Goal: Task Accomplishment & Management: Manage account settings

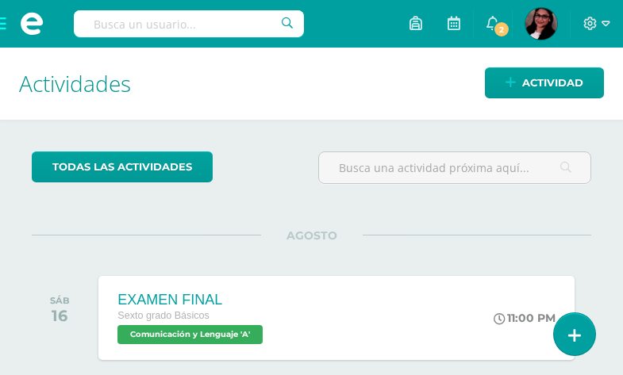
click at [4, 17] on span at bounding box center [31, 24] width 63 height 48
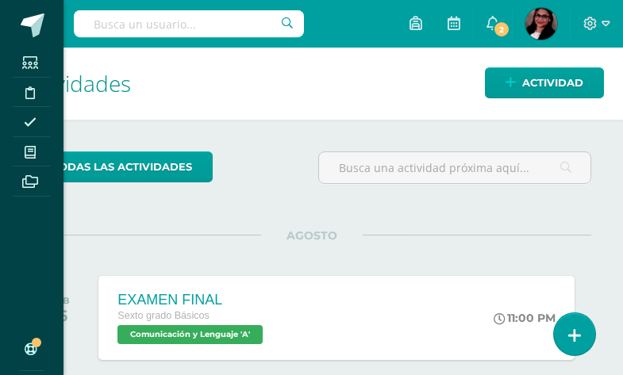
click at [26, 144] on span at bounding box center [31, 151] width 36 height 21
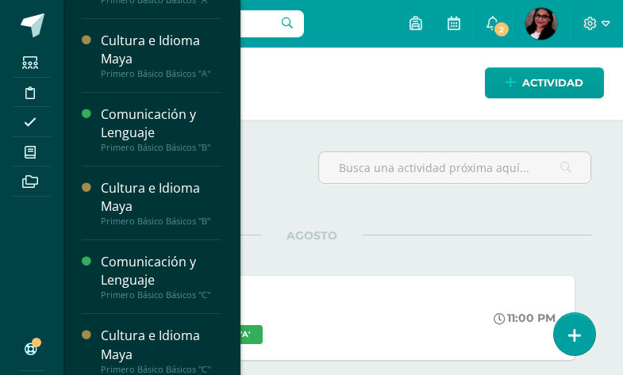
scroll to position [563, 0]
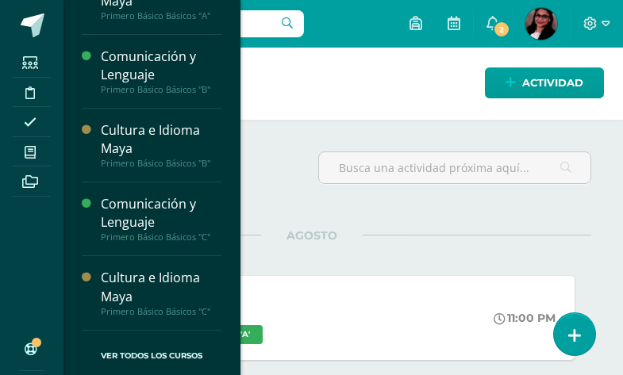
click at [164, 224] on div "Comunicación y Lenguaje" at bounding box center [161, 213] width 121 height 36
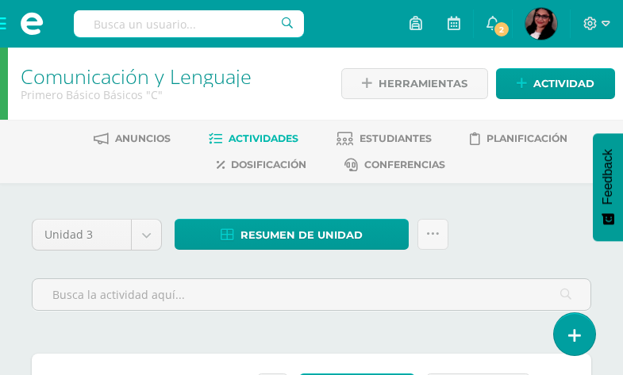
click at [380, 135] on span "Estudiantes" at bounding box center [395, 138] width 72 height 12
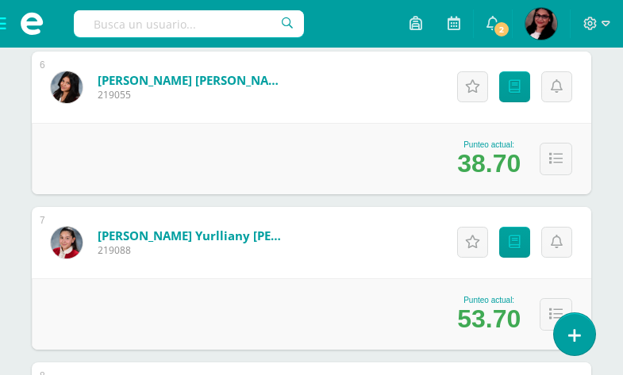
scroll to position [1090, 0]
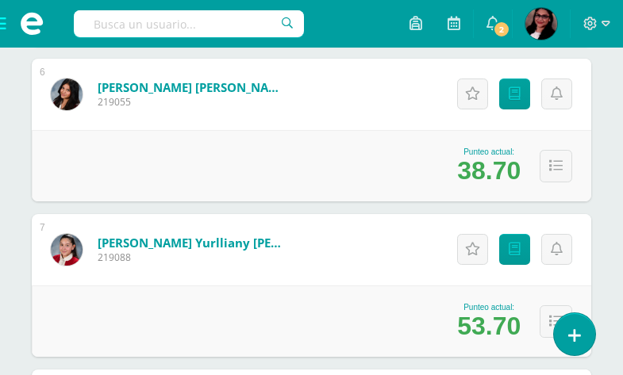
click at [118, 90] on link "[PERSON_NAME] [PERSON_NAME]" at bounding box center [193, 87] width 190 height 16
click at [117, 90] on link "[PERSON_NAME] [PERSON_NAME]" at bounding box center [193, 87] width 190 height 16
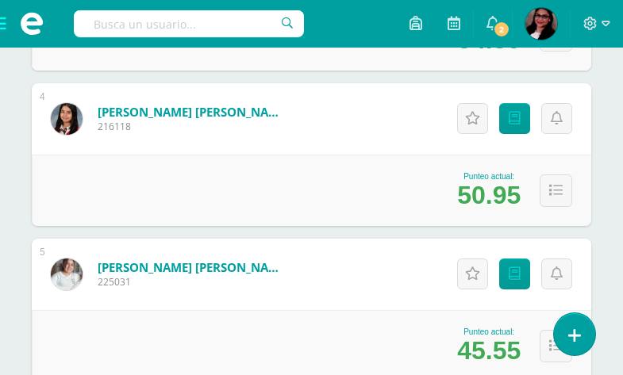
scroll to position [801, 0]
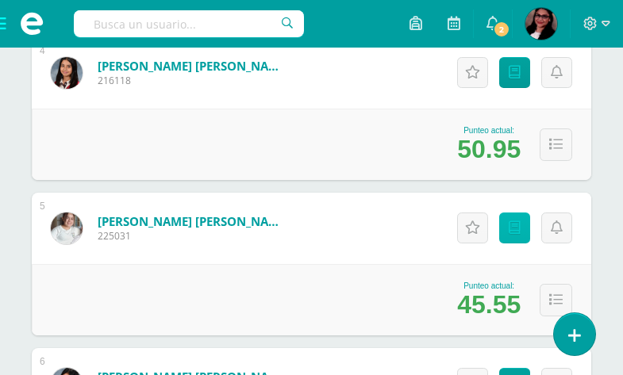
click at [518, 221] on icon at bounding box center [515, 227] width 12 height 13
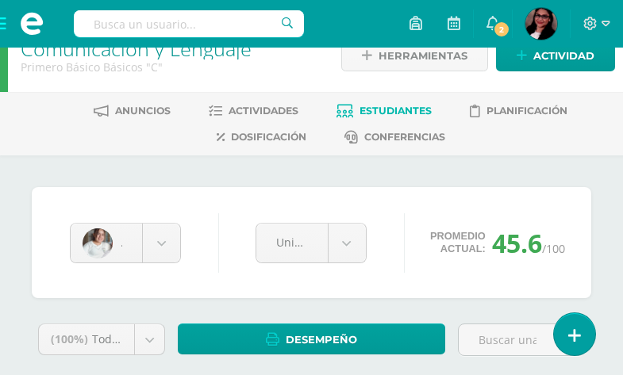
scroll to position [186, 0]
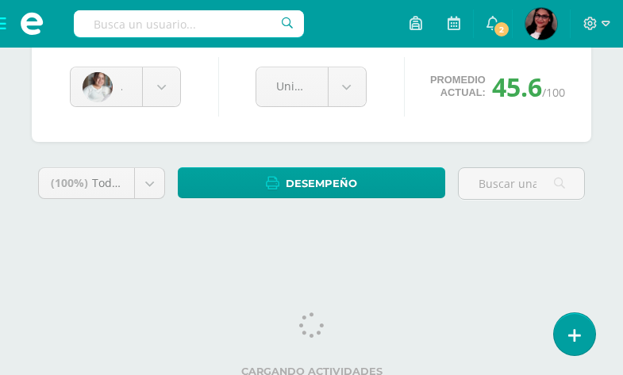
drag, startPoint x: 629, startPoint y: 112, endPoint x: 634, endPoint y: 215, distance: 103.2
click at [622, 218] on html "Estudiantes Disciplina Asistencia Mis cursos Archivos Soporte Ayuda Reportar un…" at bounding box center [311, 43] width 623 height 454
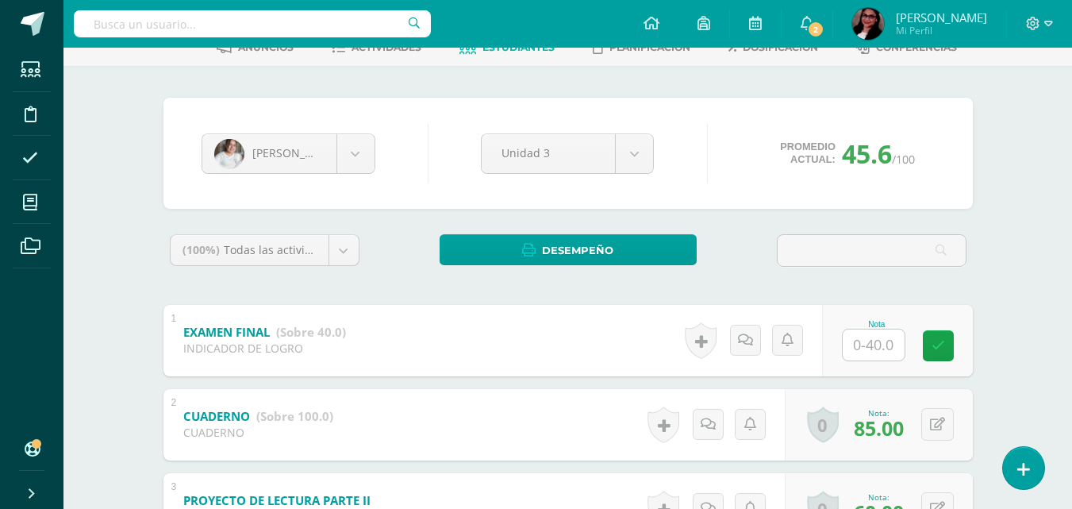
scroll to position [0, 11447]
type input "..."
drag, startPoint x: 541, startPoint y: 235, endPoint x: 993, endPoint y: 146, distance: 460.9
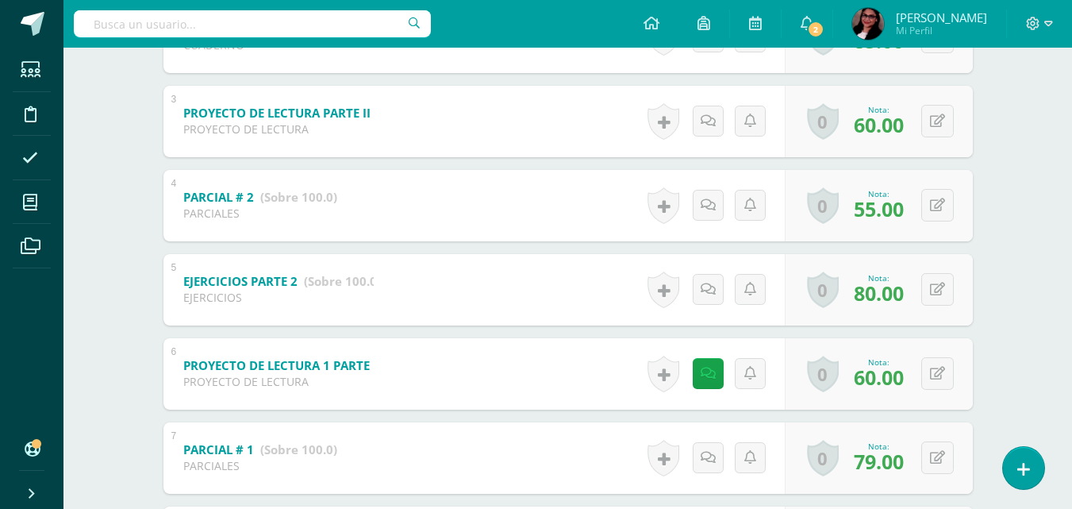
scroll to position [477, 0]
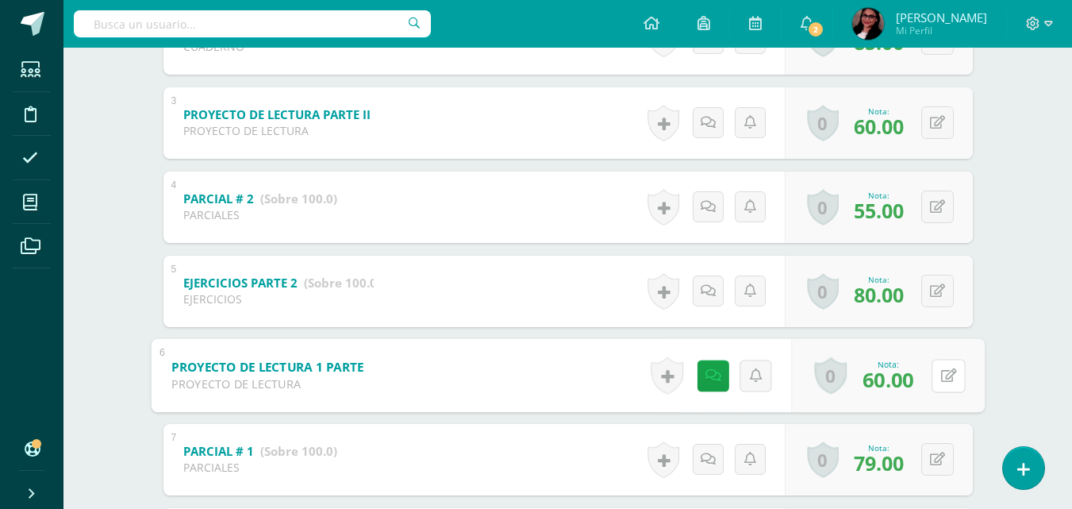
click at [622, 372] on button at bounding box center [947, 375] width 33 height 33
type input "80"
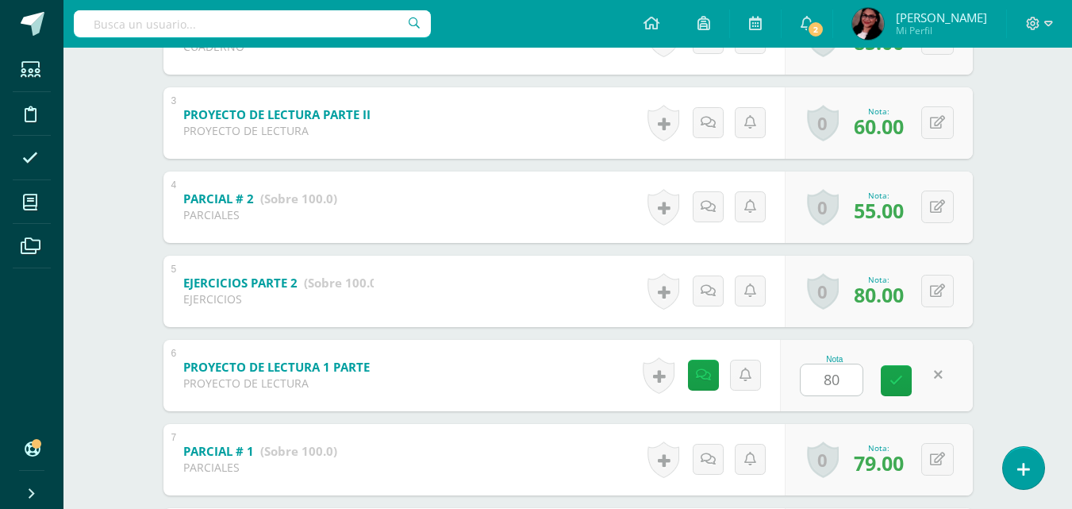
click at [622, 148] on div "Comunicación y Lenguaje Primero Básico Básicos "C" Herramientas Detalle de asis…" at bounding box center [567, 170] width 1008 height 1198
